Goal: Subscribe to service/newsletter

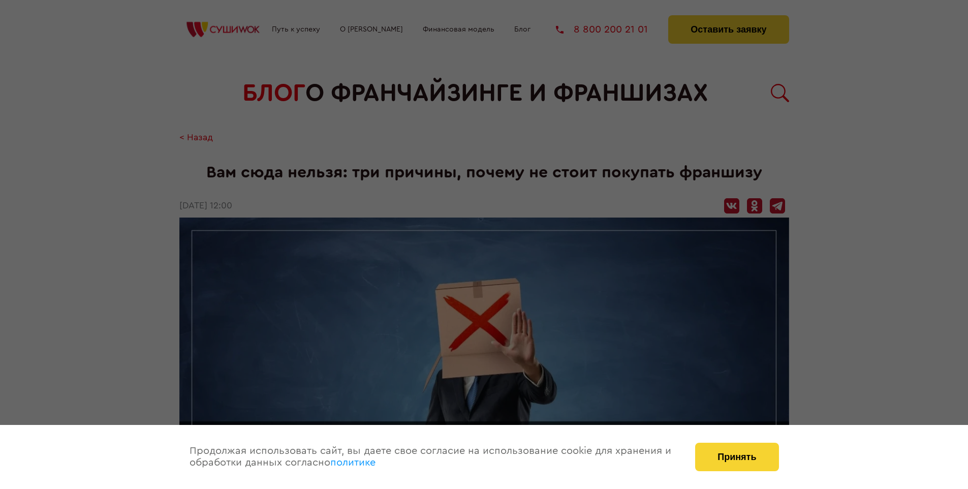
scroll to position [1093, 0]
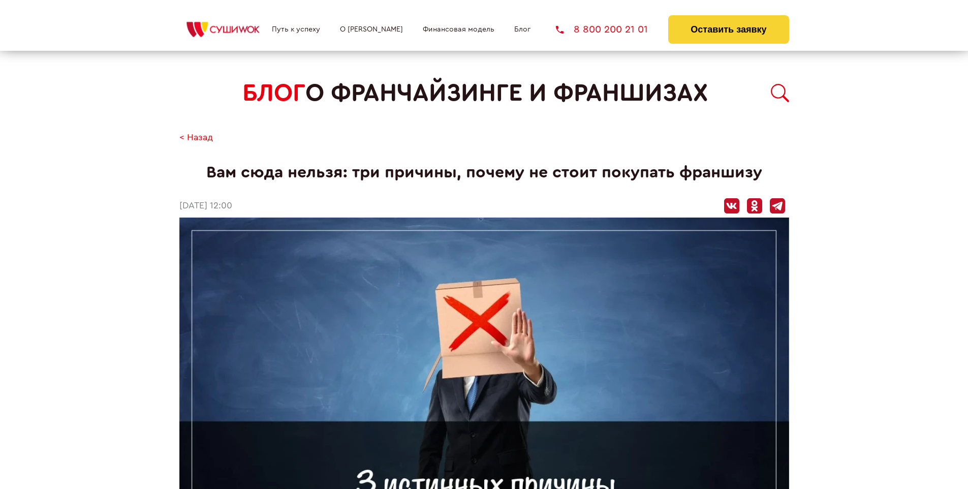
scroll to position [1093, 0]
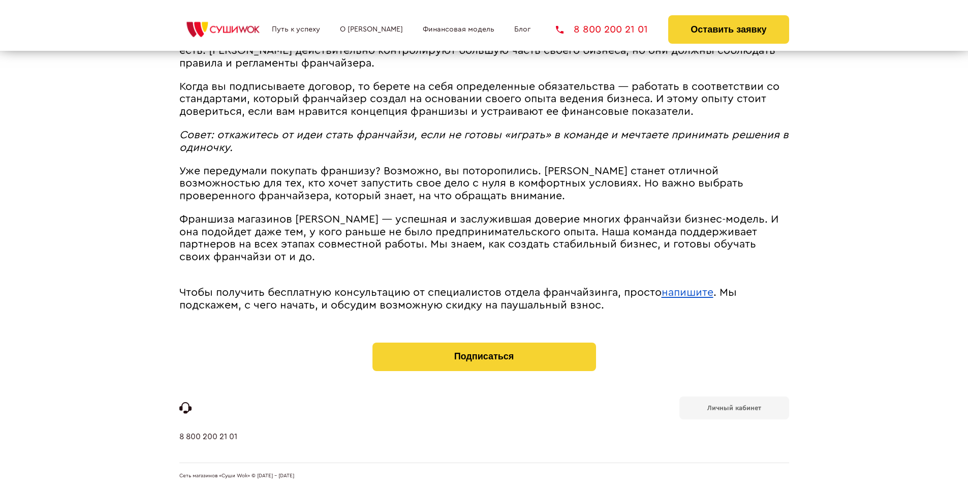
click at [733, 406] on b "Личный кабинет" at bounding box center [734, 407] width 54 height 7
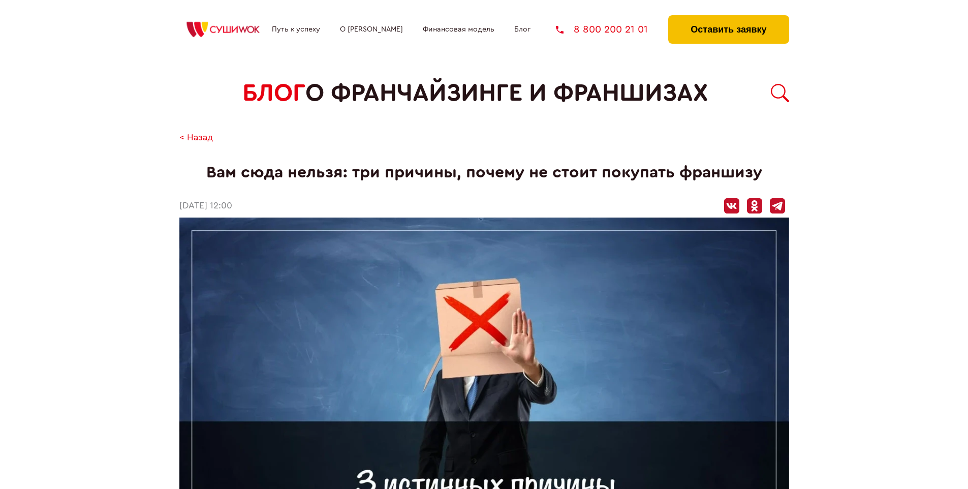
click at [728, 18] on button "Оставить заявку" at bounding box center [728, 29] width 120 height 28
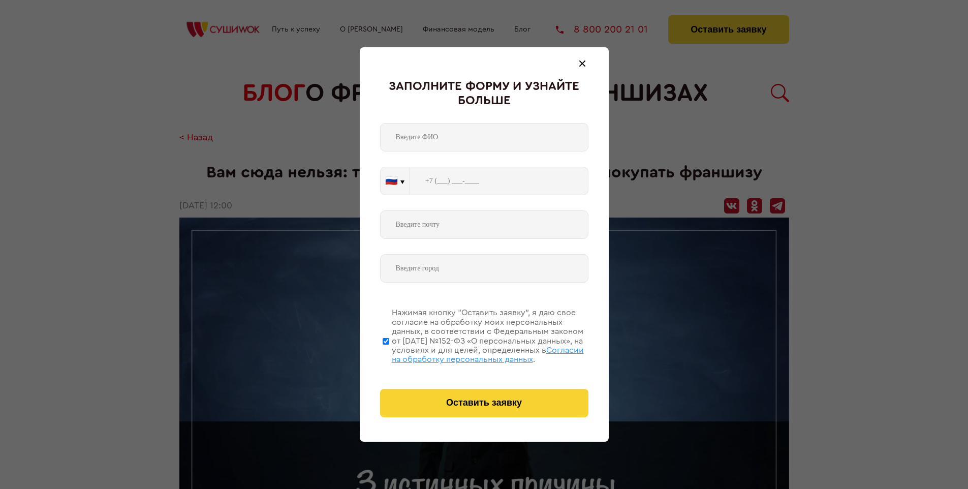
click at [471, 353] on span "Согласии на обработку персональных данных" at bounding box center [488, 354] width 192 height 17
click at [389, 353] on input "Нажимая кнопку “Оставить заявку”, я даю свое согласие на обработку моих персона…" at bounding box center [385, 340] width 7 height 81
checkbox input "false"
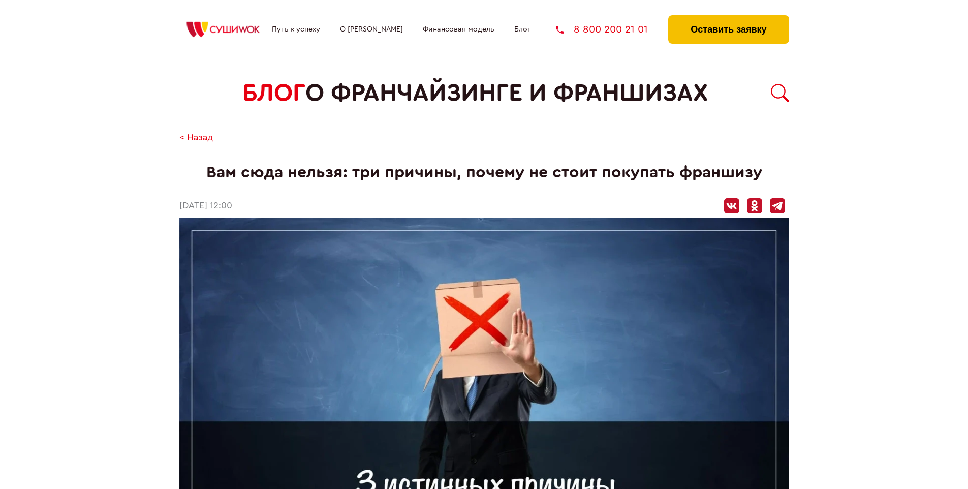
click at [728, 18] on button "Оставить заявку" at bounding box center [728, 29] width 120 height 28
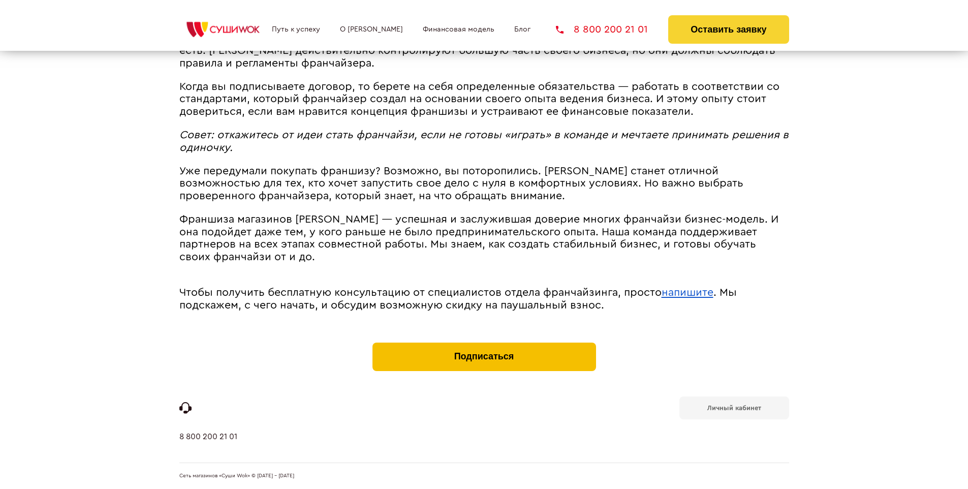
click at [484, 344] on button "Подписаться" at bounding box center [483, 356] width 223 height 28
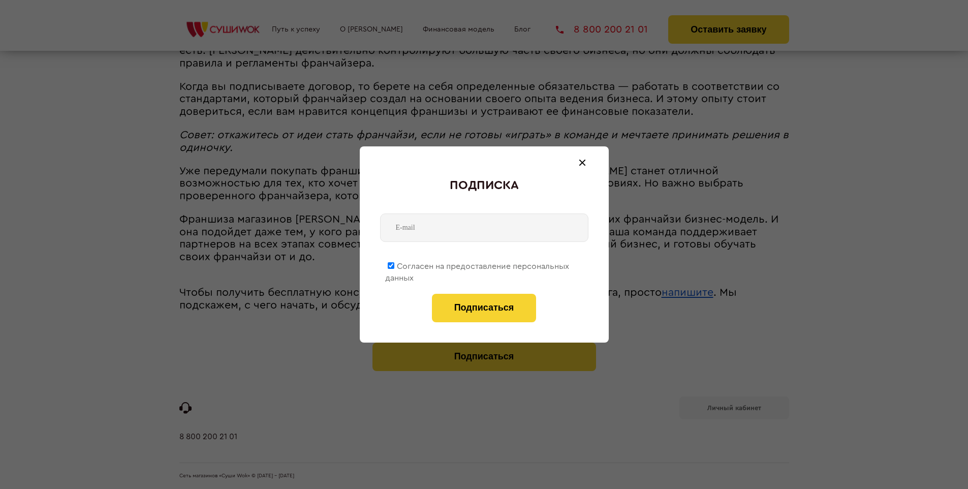
click at [477, 264] on span "Согласен на предоставление персональных данных" at bounding box center [477, 272] width 184 height 20
click at [394, 264] on input "Согласен на предоставление персональных данных" at bounding box center [391, 265] width 7 height 7
checkbox input "false"
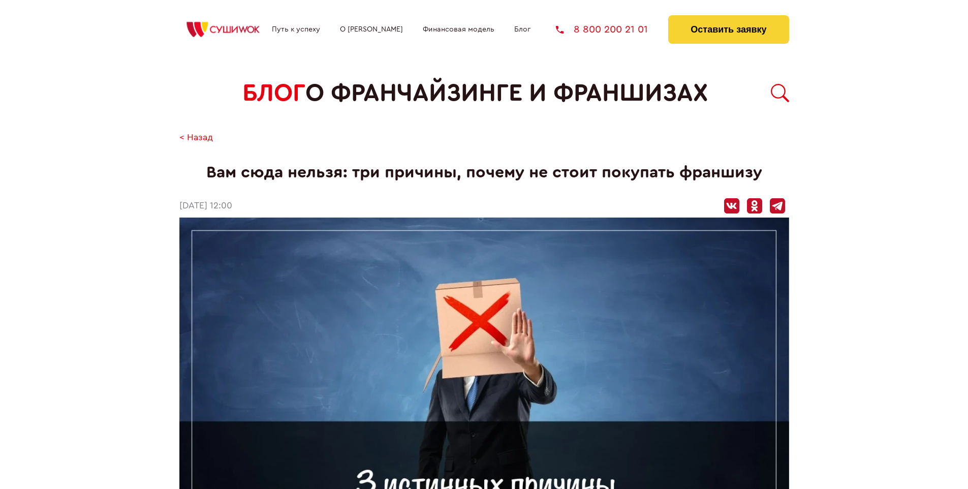
scroll to position [1093, 0]
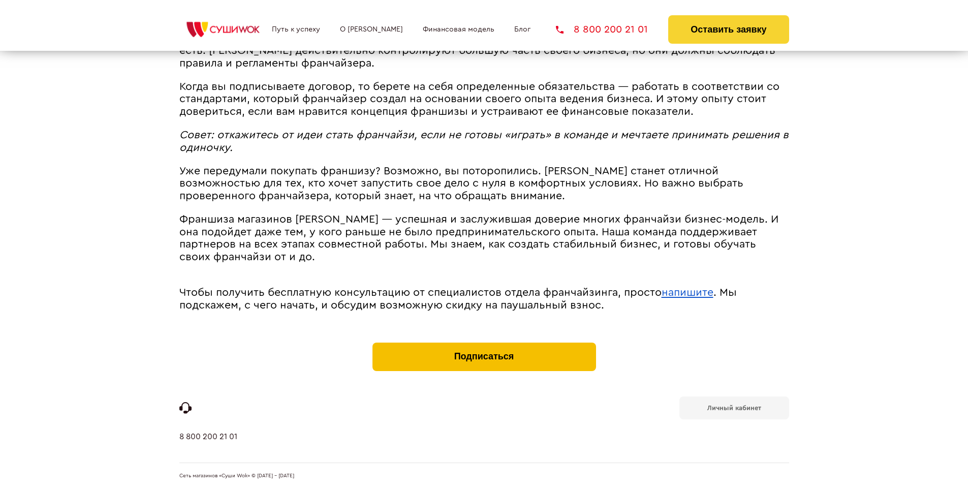
click at [484, 344] on button "Подписаться" at bounding box center [483, 356] width 223 height 28
